Goal: Task Accomplishment & Management: Complete application form

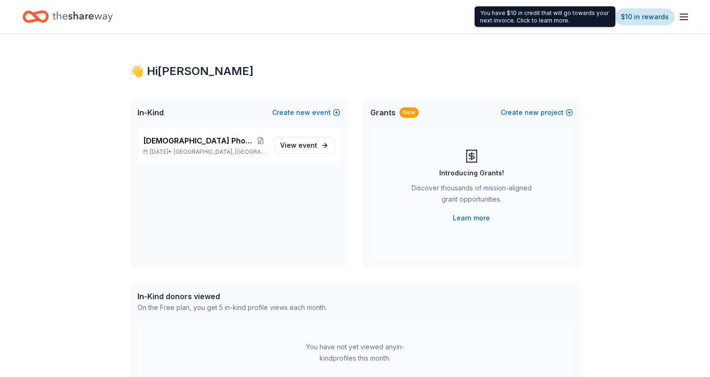
click at [651, 18] on link "$10 in rewards" at bounding box center [644, 16] width 59 height 17
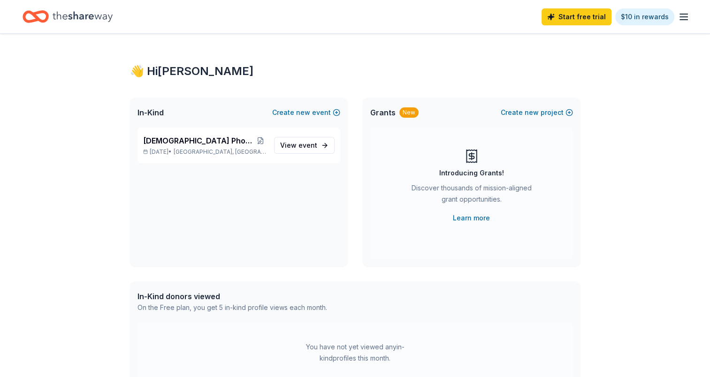
click at [98, 15] on icon "Home" at bounding box center [83, 16] width 60 height 10
click at [212, 143] on span "[DEMOGRAPHIC_DATA] Phoenix [MEDICAL_DATA]" at bounding box center [199, 140] width 112 height 11
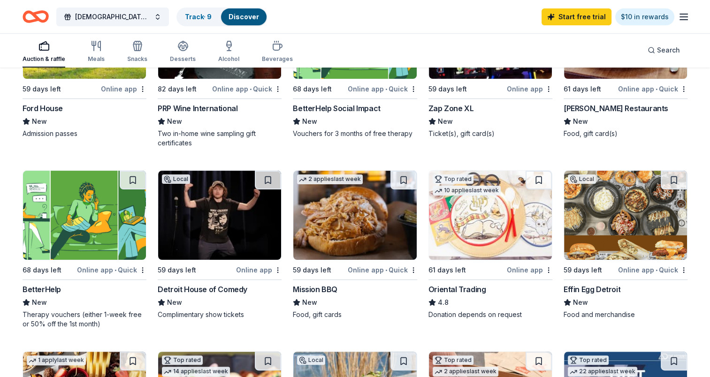
scroll to position [188, 0]
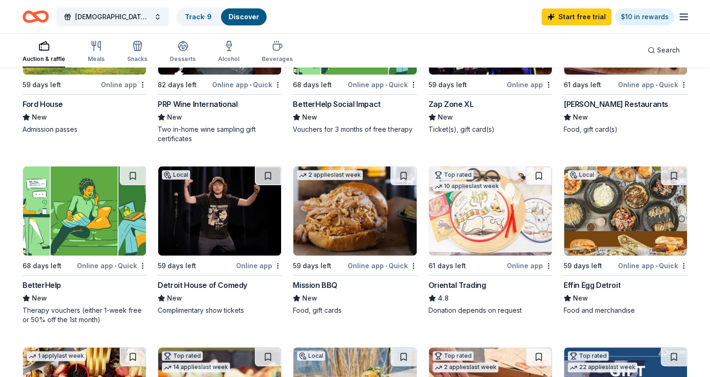
click at [214, 211] on img at bounding box center [219, 211] width 123 height 89
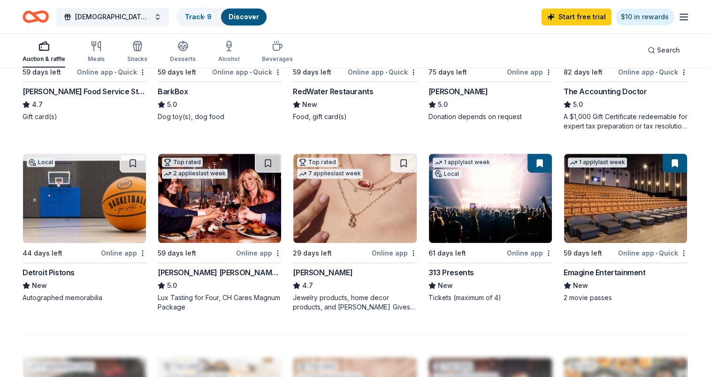
scroll to position [563, 0]
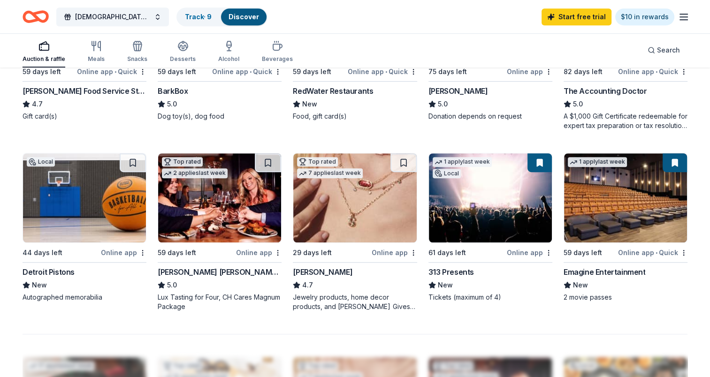
click at [204, 197] on img at bounding box center [219, 197] width 123 height 89
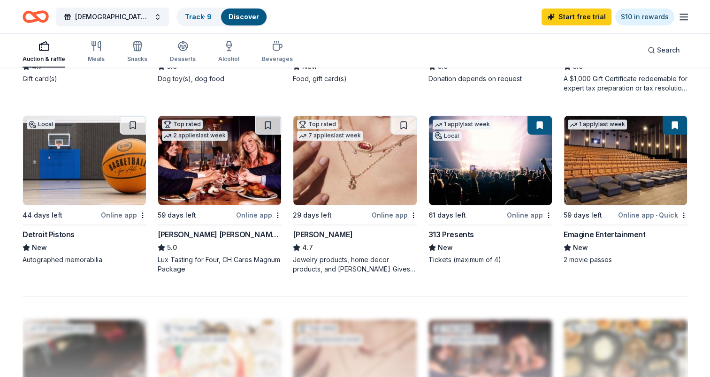
scroll to position [610, 0]
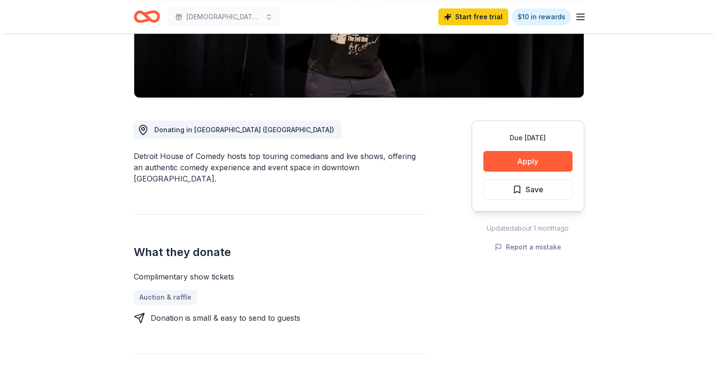
scroll to position [188, 0]
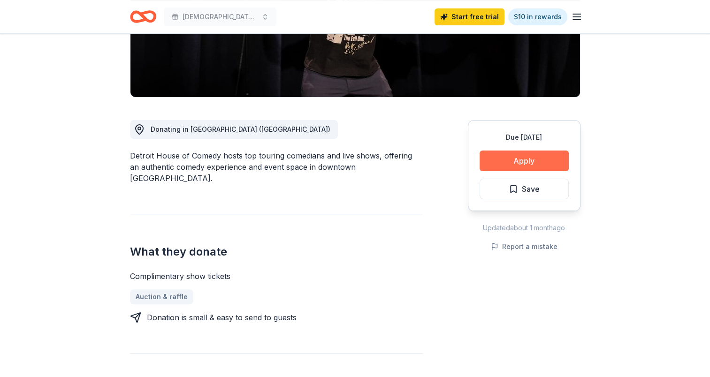
click at [517, 158] on button "Apply" at bounding box center [523, 161] width 89 height 21
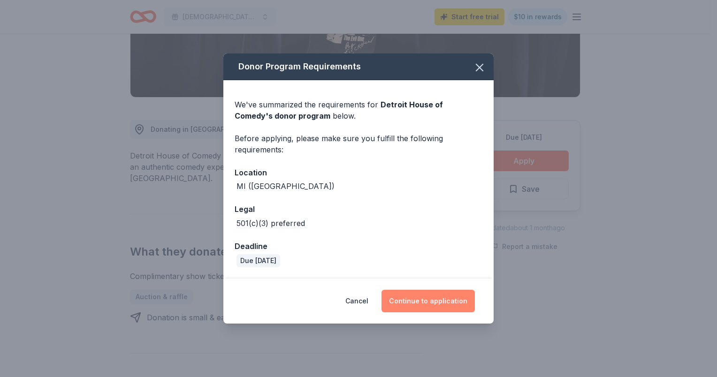
click at [442, 297] on button "Continue to application" at bounding box center [427, 301] width 93 height 23
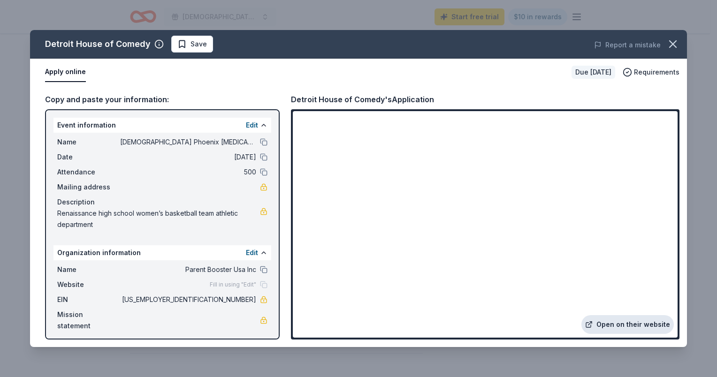
click at [621, 324] on link "Open on their website" at bounding box center [627, 324] width 92 height 19
click at [635, 320] on link "Open on their website" at bounding box center [627, 324] width 92 height 19
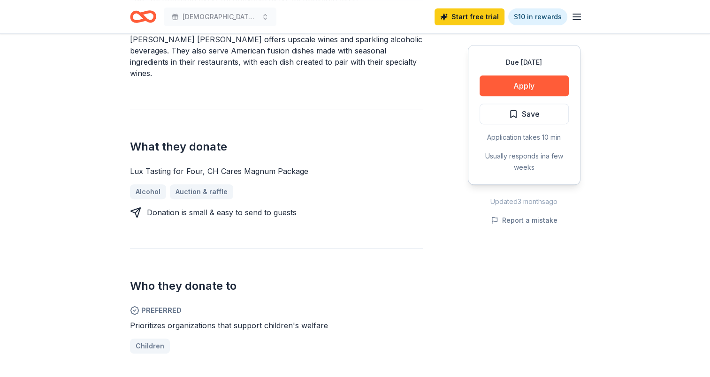
scroll to position [375, 0]
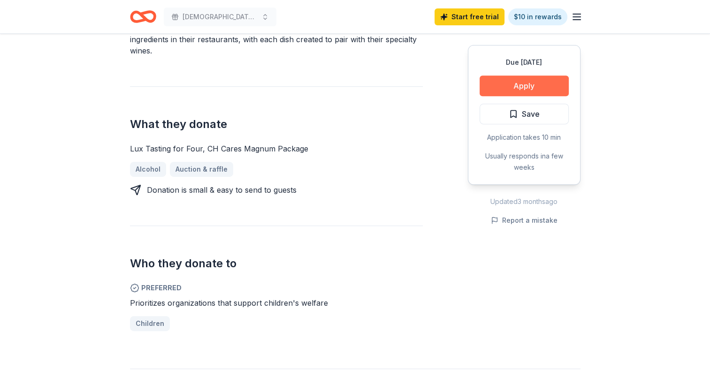
click at [501, 89] on button "Apply" at bounding box center [523, 86] width 89 height 21
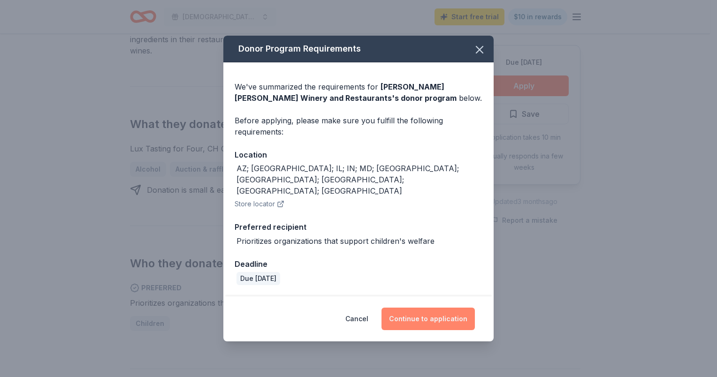
click at [456, 312] on button "Continue to application" at bounding box center [427, 319] width 93 height 23
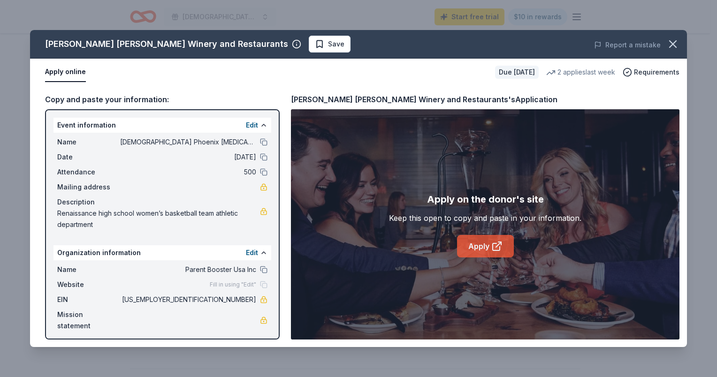
click at [485, 250] on link "Apply" at bounding box center [485, 246] width 57 height 23
click at [673, 40] on icon "button" at bounding box center [672, 44] width 13 height 13
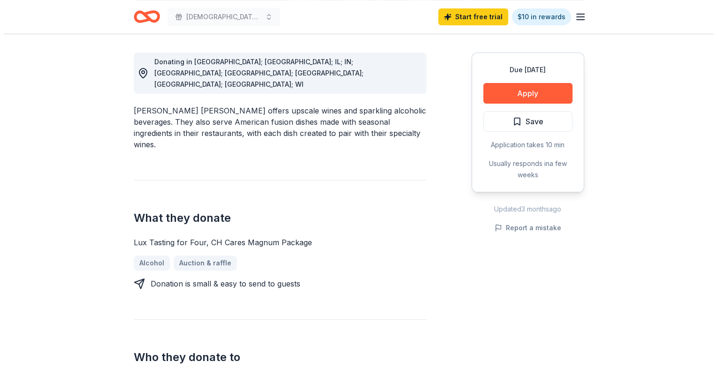
scroll to position [235, 0]
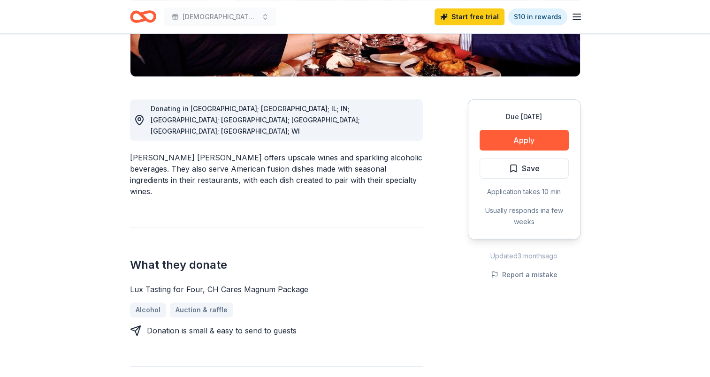
drag, startPoint x: 123, startPoint y: 228, endPoint x: 258, endPoint y: 230, distance: 135.6
drag, startPoint x: 303, startPoint y: 225, endPoint x: 112, endPoint y: 229, distance: 191.0
click at [526, 102] on div "Due in 59 days Apply Save Application takes 10 min Usually responds in a few we…" at bounding box center [524, 169] width 113 height 140
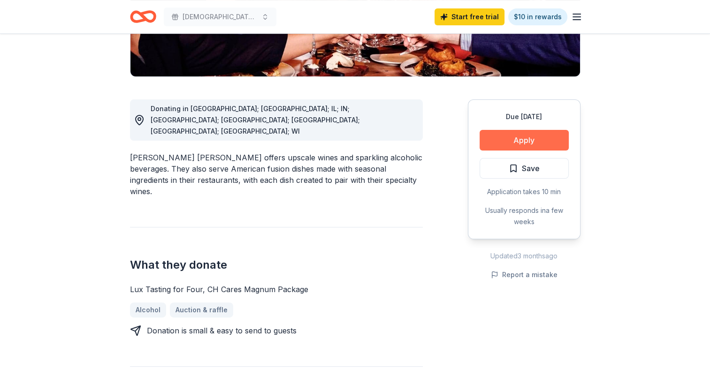
click at [523, 130] on button "Apply" at bounding box center [523, 140] width 89 height 21
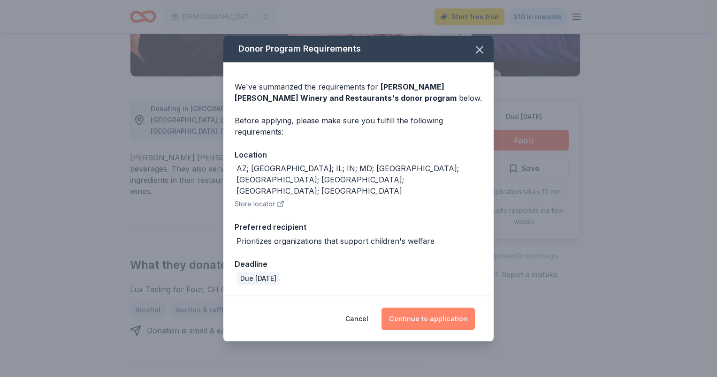
click at [455, 308] on button "Continue to application" at bounding box center [427, 319] width 93 height 23
